Goal: Check status: Check status

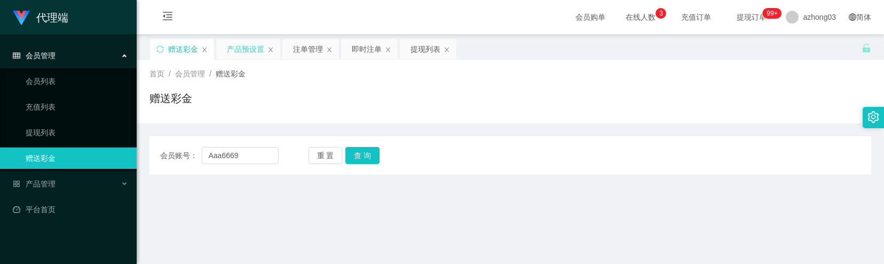
click at [248, 53] on div "产品预设置" at bounding box center [245, 49] width 37 height 20
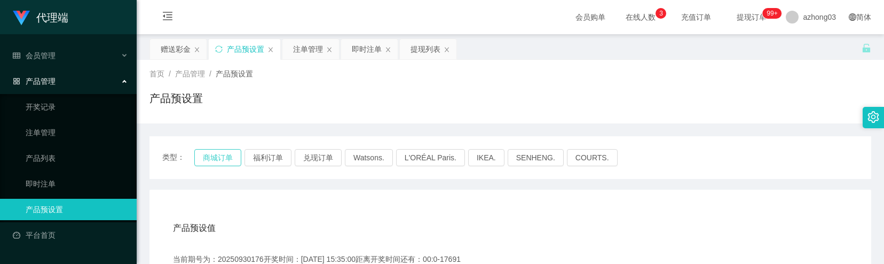
click at [225, 162] on button "商城订单" at bounding box center [217, 157] width 47 height 17
click at [325, 161] on button "兑现订单" at bounding box center [318, 157] width 47 height 17
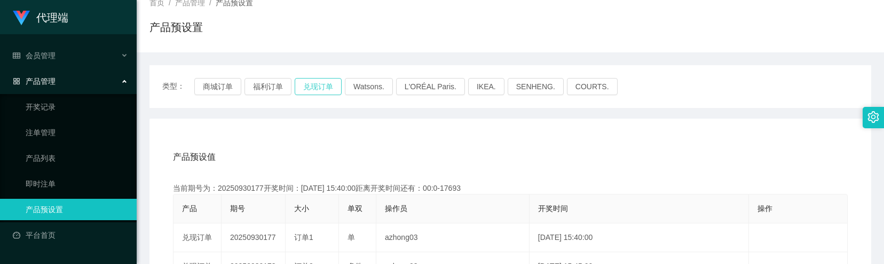
scroll to position [142, 0]
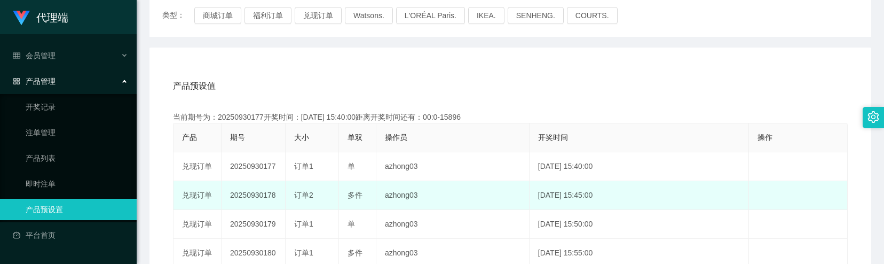
click at [251, 195] on td "20250930178" at bounding box center [254, 195] width 64 height 29
copy td "20250930178"
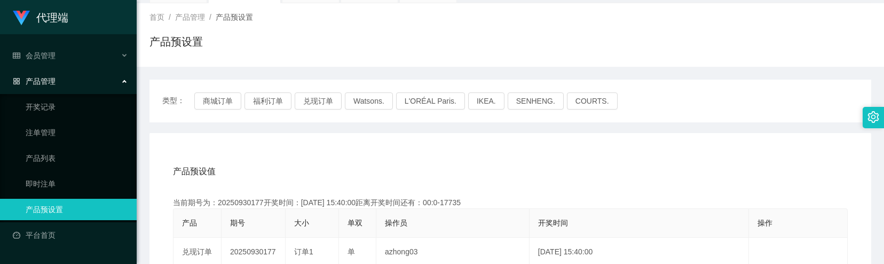
scroll to position [0, 0]
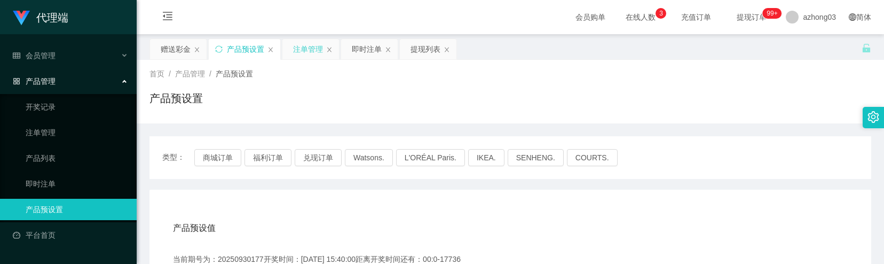
click at [307, 50] on div "注单管理" at bounding box center [308, 49] width 30 height 20
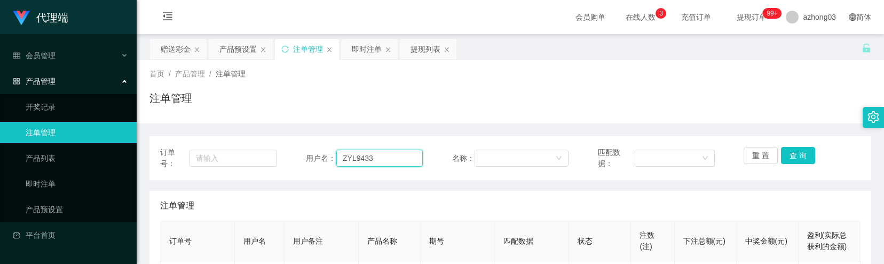
drag, startPoint x: 372, startPoint y: 156, endPoint x: 291, endPoint y: 149, distance: 80.9
click at [291, 149] on div "订单号： 用户名： ZYL9433 名称： 匹配数据： 重 置 查 询" at bounding box center [510, 158] width 700 height 22
paste input "Ааа6669"
type input "Ааа6669"
click at [781, 155] on button "查 询" at bounding box center [798, 155] width 34 height 17
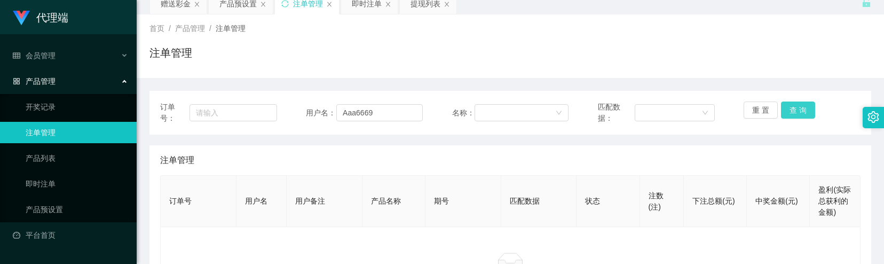
scroll to position [71, 0]
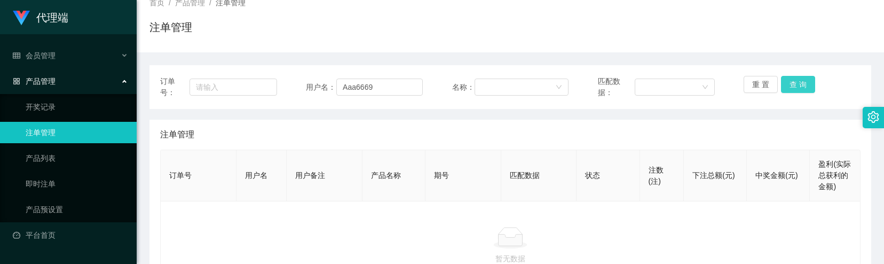
click at [800, 88] on button "查 询" at bounding box center [798, 84] width 34 height 17
click at [800, 88] on button "查 询" at bounding box center [804, 84] width 46 height 17
click at [800, 88] on div "重 置 查 询" at bounding box center [802, 87] width 117 height 22
click at [46, 130] on link "注单管理" at bounding box center [77, 132] width 102 height 21
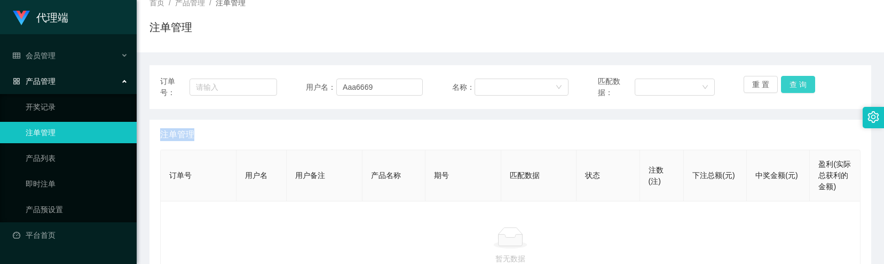
click at [796, 90] on button "查 询" at bounding box center [798, 84] width 34 height 17
click at [796, 90] on div "重 置 查 询" at bounding box center [802, 87] width 117 height 22
click at [796, 90] on button "查 询" at bounding box center [798, 84] width 34 height 17
click at [796, 90] on div "重 置 查 询" at bounding box center [802, 87] width 117 height 22
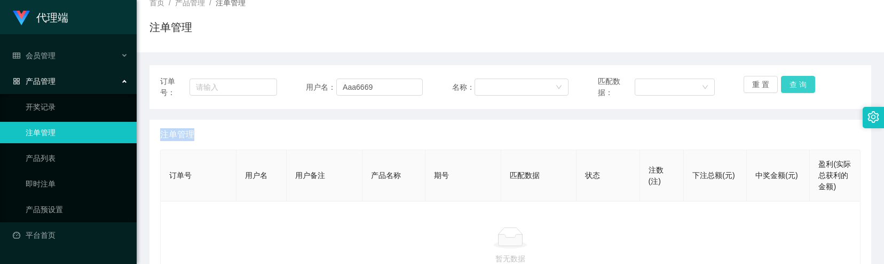
click at [796, 90] on button "查 询" at bounding box center [798, 84] width 34 height 17
click at [793, 84] on button "查 询" at bounding box center [798, 84] width 34 height 17
click at [793, 84] on div "重 置 查 询" at bounding box center [802, 87] width 117 height 22
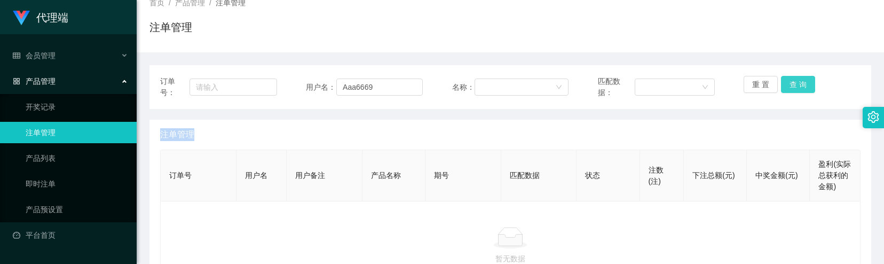
click at [793, 84] on button "查 询" at bounding box center [798, 84] width 34 height 17
click at [341, 88] on input "Ааа6669" at bounding box center [379, 86] width 86 height 17
click at [792, 90] on button "查 询" at bounding box center [798, 84] width 34 height 17
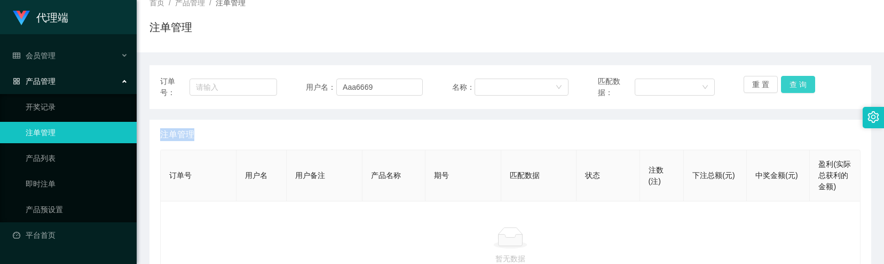
click at [792, 90] on div "重 置 查 询" at bounding box center [802, 87] width 117 height 22
click at [792, 90] on button "查 询" at bounding box center [798, 84] width 34 height 17
click at [792, 90] on div "重 置 查 询" at bounding box center [802, 87] width 117 height 22
click at [792, 90] on button "查 询" at bounding box center [798, 84] width 34 height 17
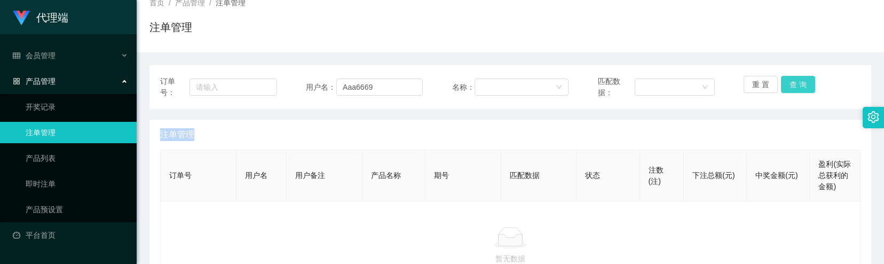
click at [792, 90] on div "重 置 查 询" at bounding box center [802, 87] width 117 height 22
drag, startPoint x: 792, startPoint y: 90, endPoint x: 784, endPoint y: 90, distance: 8.0
click at [784, 90] on button "查 询" at bounding box center [798, 84] width 34 height 17
click at [784, 90] on div "重 置 查 询" at bounding box center [802, 87] width 117 height 22
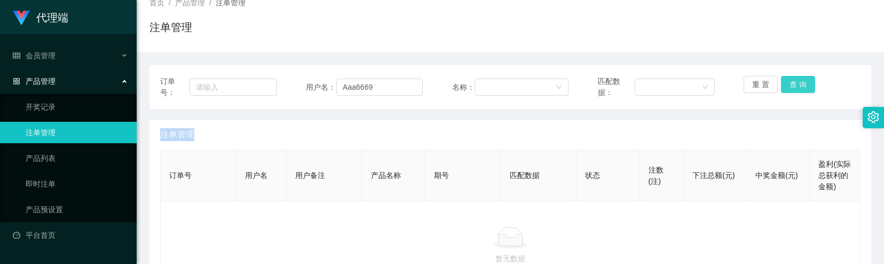
click at [784, 90] on button "查 询" at bounding box center [798, 84] width 34 height 17
click at [784, 90] on div "重 置 查 询" at bounding box center [802, 87] width 117 height 22
click at [784, 90] on button "查 询" at bounding box center [798, 84] width 34 height 17
click at [784, 90] on div "重 置 查 询" at bounding box center [802, 87] width 117 height 22
click at [784, 86] on button "查 询" at bounding box center [798, 84] width 34 height 17
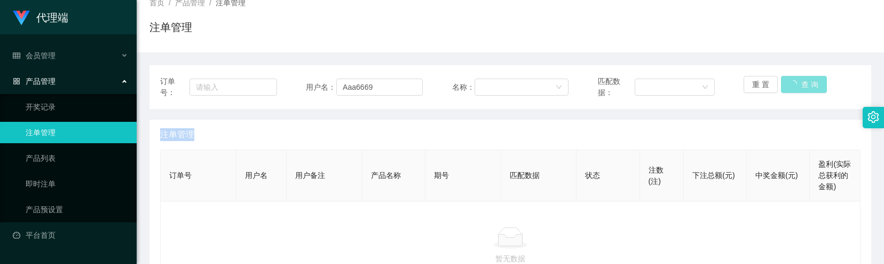
click at [786, 84] on button "查 询" at bounding box center [804, 84] width 46 height 17
click at [786, 84] on div "重 置 查 询" at bounding box center [802, 87] width 117 height 22
click at [786, 84] on button "查 询" at bounding box center [798, 84] width 34 height 17
click at [799, 86] on button "查 询" at bounding box center [798, 84] width 34 height 17
click at [799, 86] on div "重 置 查 询" at bounding box center [802, 87] width 117 height 22
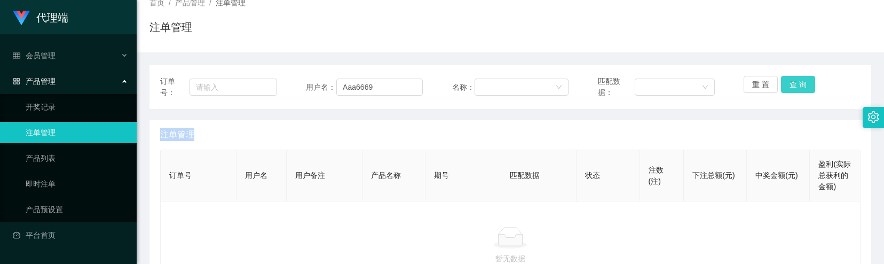
click at [800, 88] on button "查 询" at bounding box center [798, 84] width 34 height 17
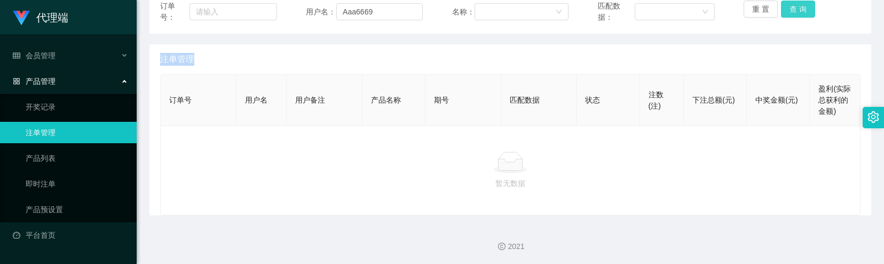
scroll to position [148, 0]
